Goal: Information Seeking & Learning: Learn about a topic

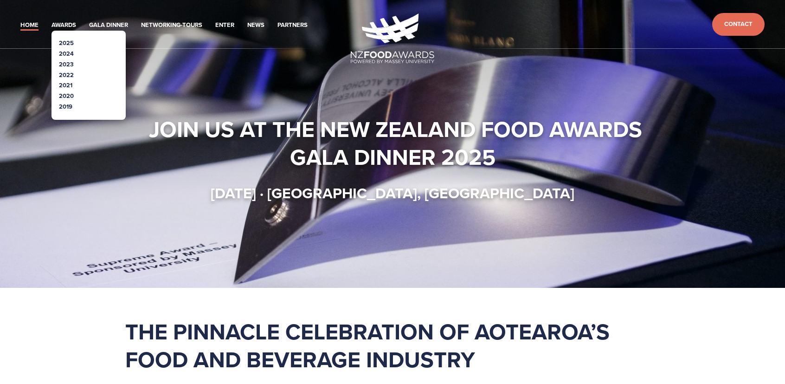
click at [71, 40] on link "2025" at bounding box center [66, 43] width 15 height 9
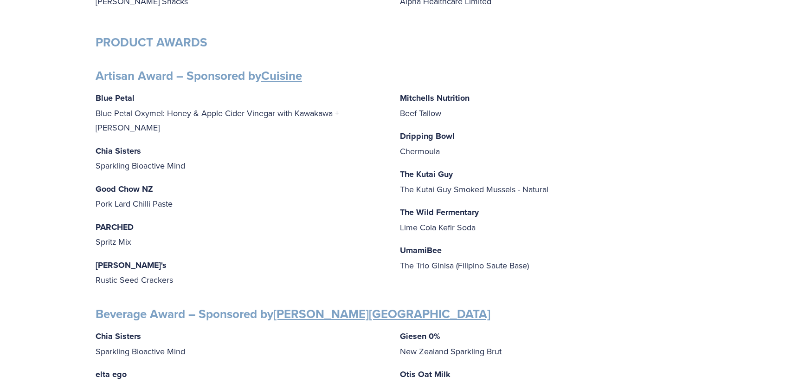
scroll to position [325, 0]
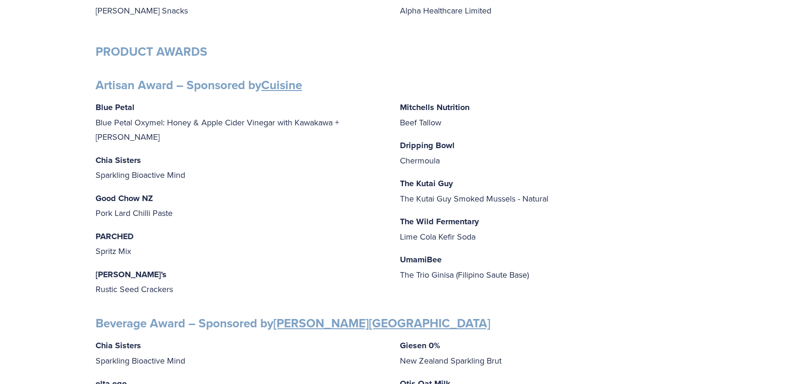
click at [429, 205] on p "The Kutai Guy The Kutai Guy Smoked Mussels - Natural" at bounding box center [545, 191] width 290 height 30
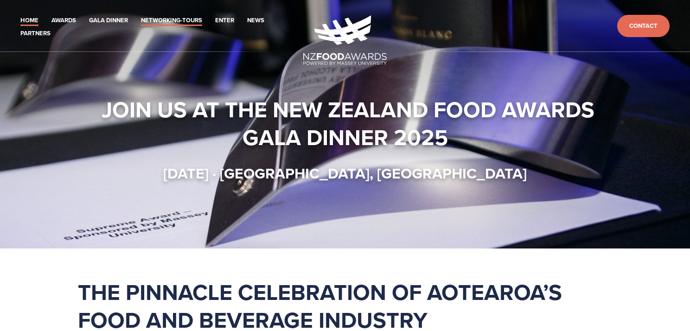
click at [175, 18] on link "Networking-Tours" at bounding box center [171, 20] width 61 height 11
